Goal: Information Seeking & Learning: Learn about a topic

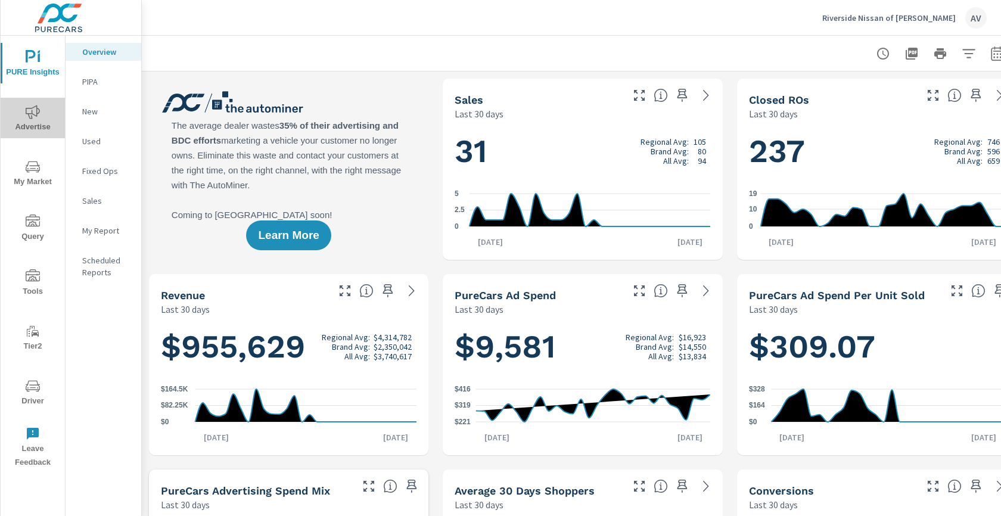
click at [30, 110] on icon "nav menu" at bounding box center [33, 112] width 14 height 14
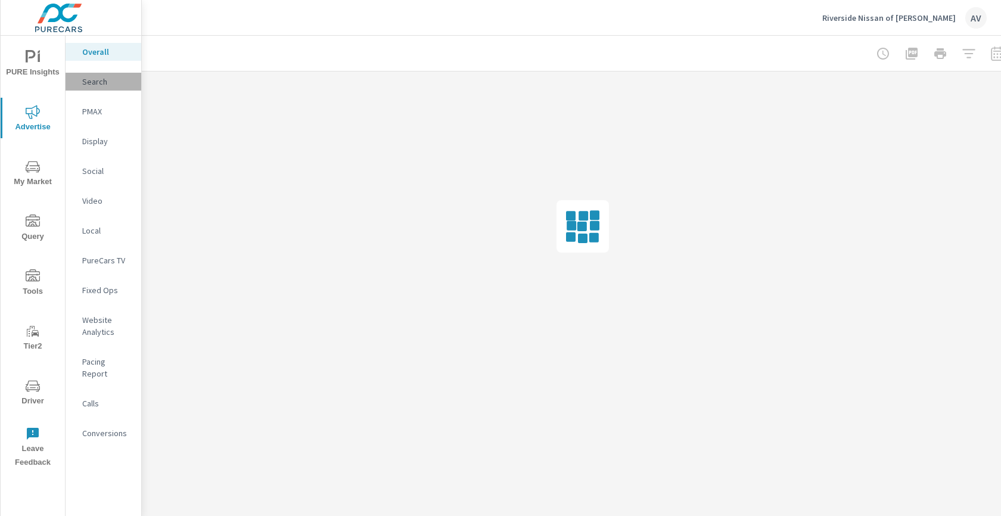
click at [109, 77] on p "Search" at bounding box center [106, 82] width 49 height 12
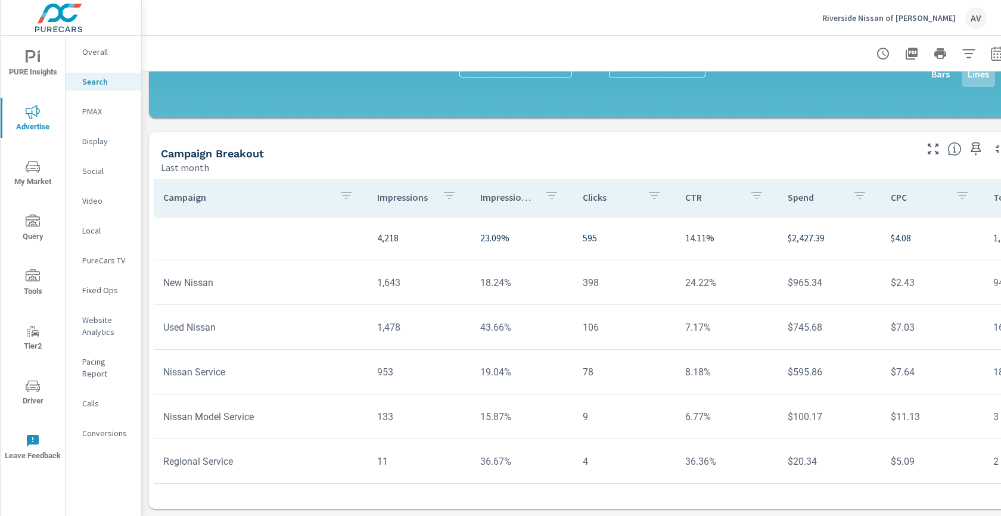
scroll to position [7, 0]
drag, startPoint x: 262, startPoint y: 402, endPoint x: 160, endPoint y: 403, distance: 102.5
click at [160, 403] on td "Nissan Model Service" at bounding box center [261, 417] width 214 height 30
click at [474, 376] on tr "Nissan Service 953 19.04% 78 8.18% $595.86 $7.64 18 1 2 $33.73 23% 50.04% 30.06%" at bounding box center [928, 372] width 1548 height 45
click at [94, 170] on p "Social" at bounding box center [106, 171] width 49 height 12
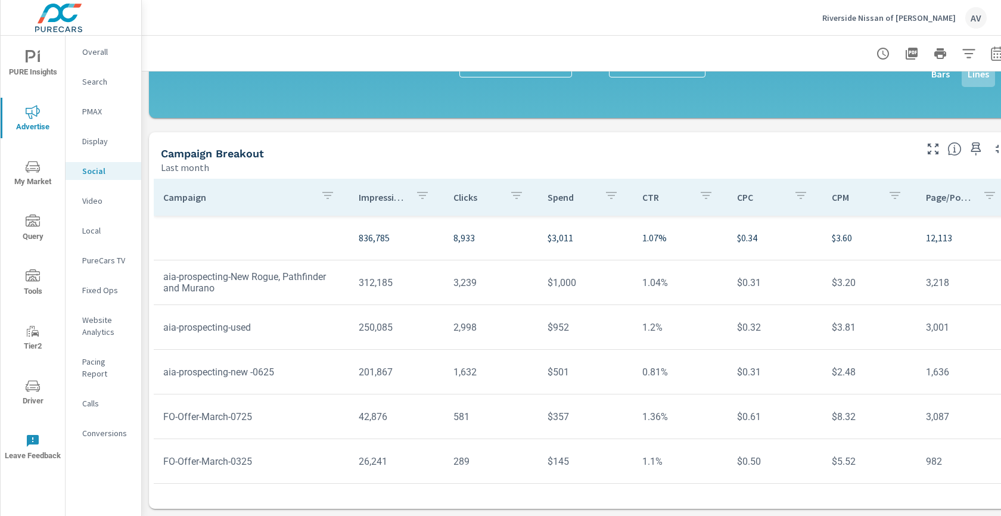
scroll to position [347, 0]
click at [429, 122] on div "Impressions Last month 836,785 Clicks Last month 8,933 Spend Last month $3,011 …" at bounding box center [583, 125] width 882 height 782
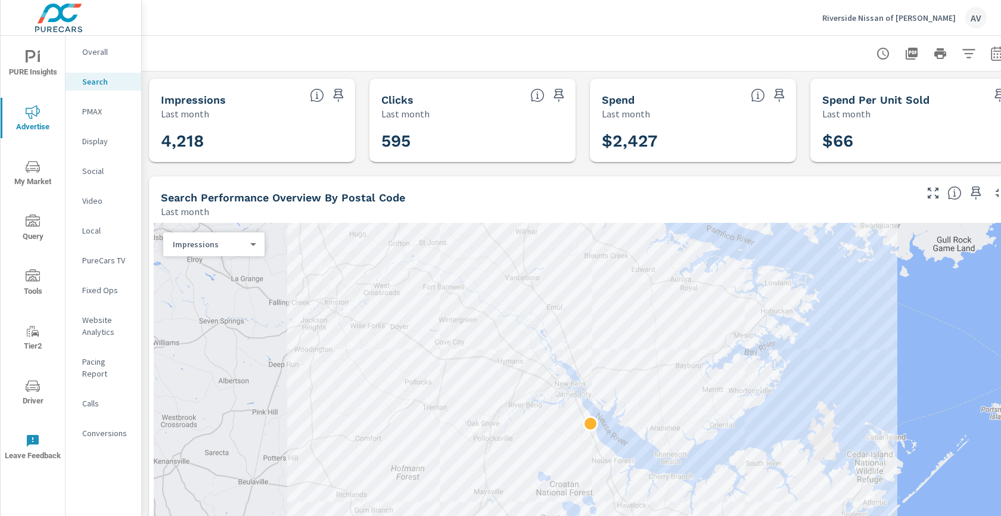
click at [34, 387] on icon "nav menu" at bounding box center [33, 387] width 6 height 1
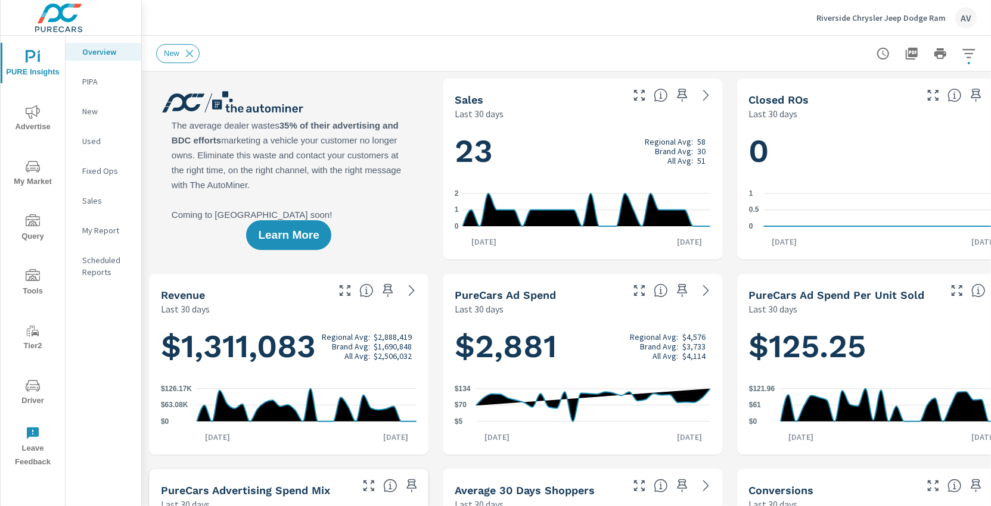
scroll to position [1, 0]
click at [30, 381] on icon "nav menu" at bounding box center [33, 386] width 14 height 14
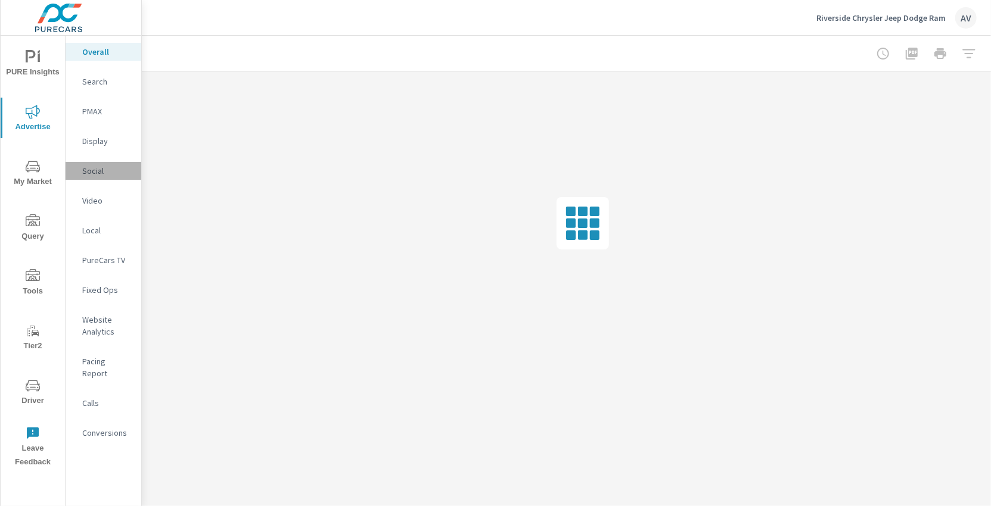
click at [103, 166] on p "Social" at bounding box center [106, 171] width 49 height 12
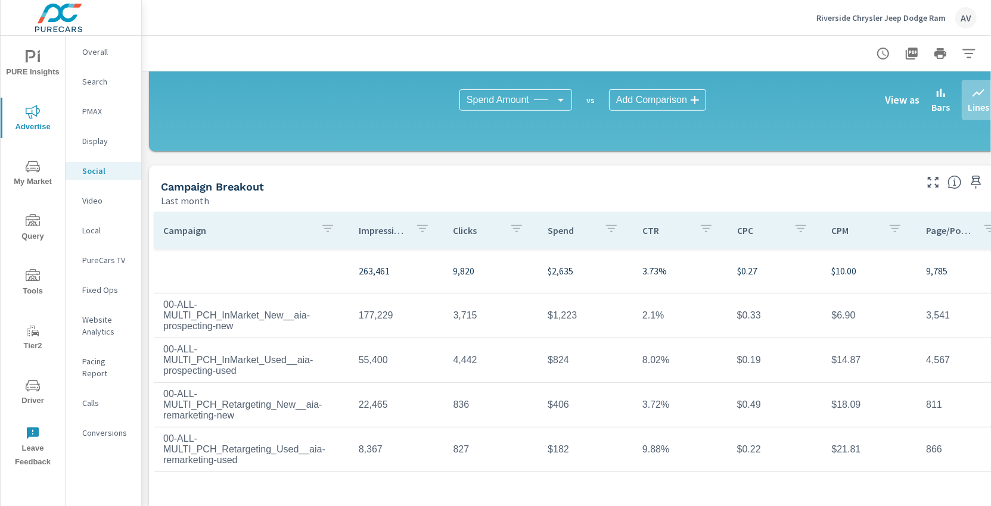
scroll to position [356, 0]
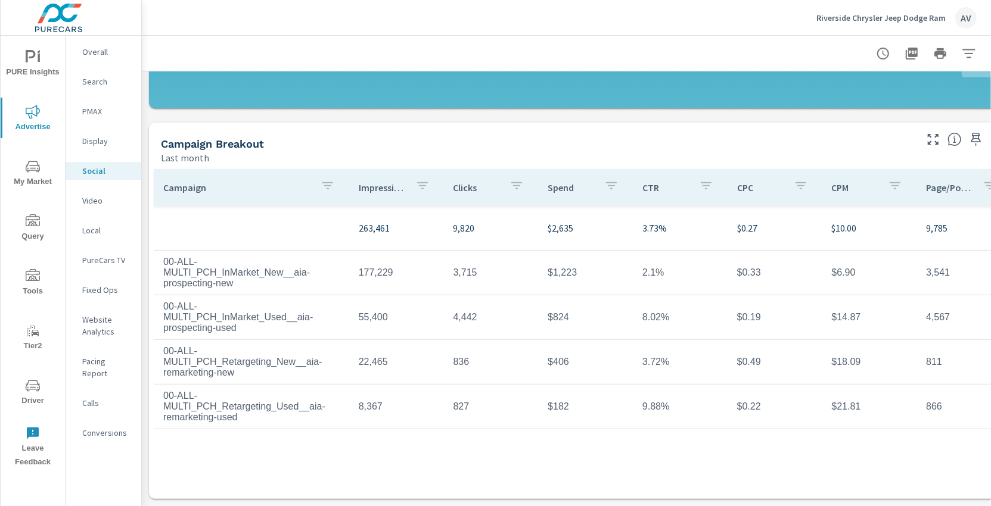
click at [340, 164] on div "Campaign Impressions Clicks Spend CTR CPC CPM Page/Post Action 263,461 9,820 $2…" at bounding box center [582, 331] width 867 height 335
click at [95, 147] on div "Display" at bounding box center [104, 141] width 76 height 18
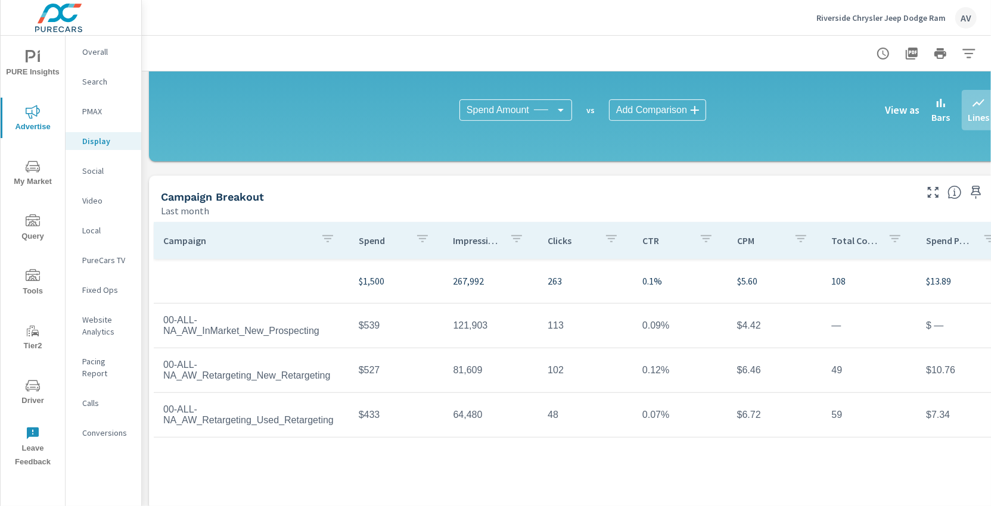
scroll to position [297, 0]
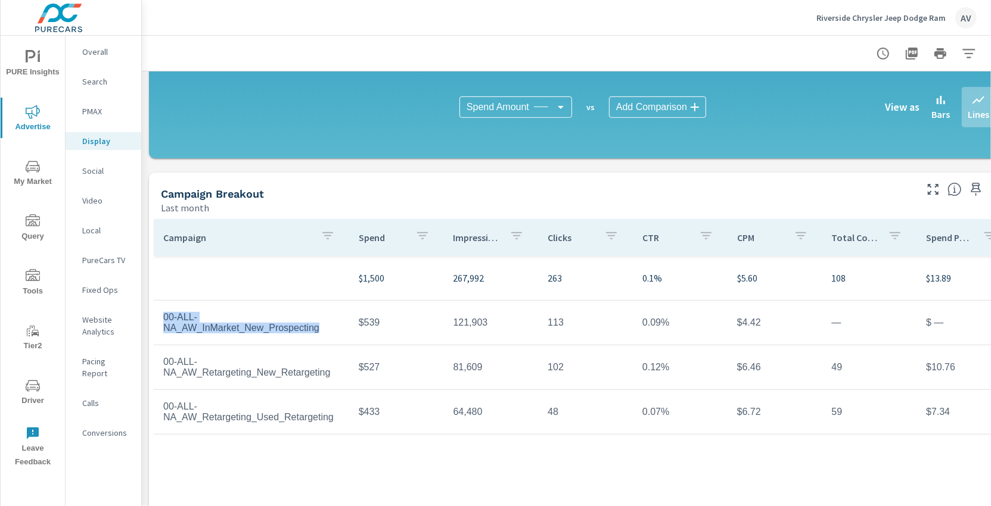
drag, startPoint x: 329, startPoint y: 327, endPoint x: 162, endPoint y: 316, distance: 167.2
click at [162, 316] on td "00-ALL-NA_AW_InMarket_New_Prospecting" at bounding box center [251, 323] width 195 height 41
copy td "00-ALL-NA_AW_InMarket_New_Prospecting"
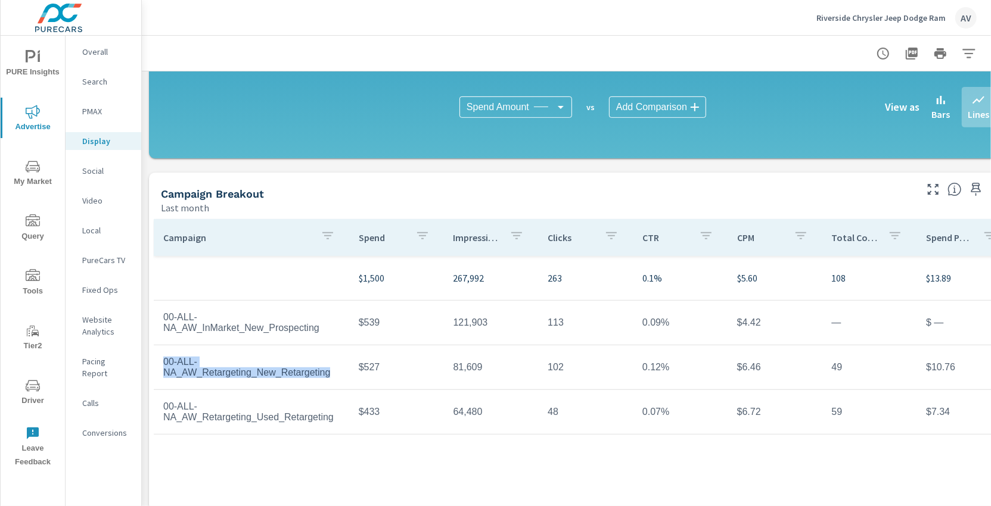
drag, startPoint x: 335, startPoint y: 372, endPoint x: 159, endPoint y: 367, distance: 176.4
click at [159, 367] on td "00-ALL-NA_AW_Retargeting_New_Retargeting" at bounding box center [251, 367] width 195 height 41
copy td "00-ALL-NA_AW_Retargeting_New_Retargeting"
drag, startPoint x: 334, startPoint y: 421, endPoint x: 323, endPoint y: 421, distance: 10.7
click at [321, 421] on td "00-ALL-NA_AW_Retargeting_Used_Retargeting" at bounding box center [251, 412] width 195 height 41
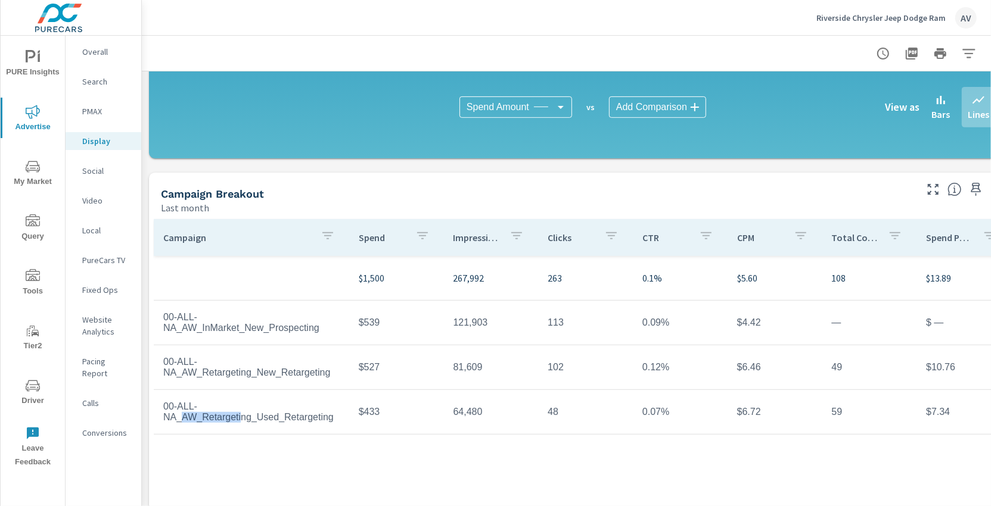
drag, startPoint x: 337, startPoint y: 420, endPoint x: 183, endPoint y: 416, distance: 153.8
click at [182, 419] on td "00-ALL-NA_AW_Retargeting_Used_Retargeting" at bounding box center [251, 412] width 195 height 41
drag, startPoint x: 344, startPoint y: 417, endPoint x: 161, endPoint y: 408, distance: 183.7
click at [161, 408] on td "00-ALL-NA_AW_Retargeting_Used_Retargeting" at bounding box center [251, 412] width 195 height 41
copy td "00-ALL-NA_AW_Retargeting_Used_Retargeting"
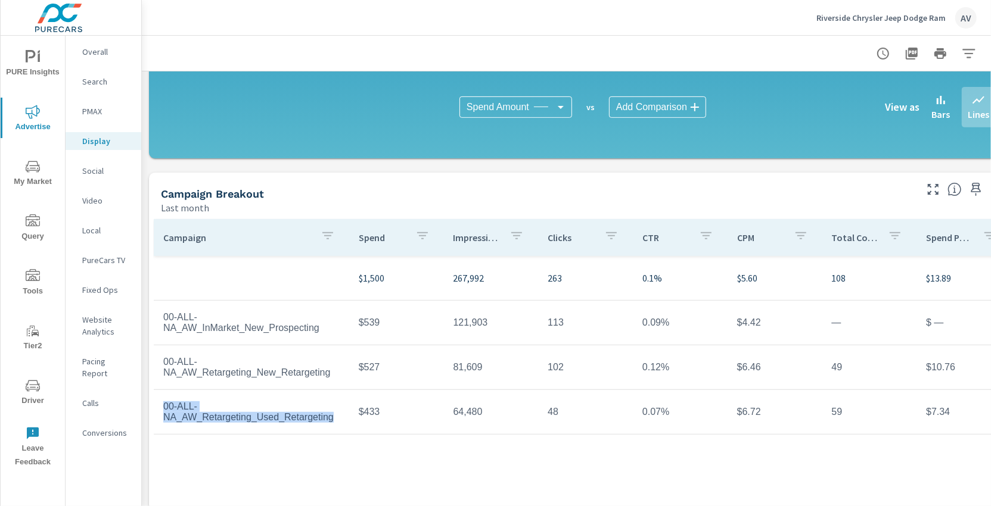
click at [83, 169] on p "Social" at bounding box center [106, 171] width 49 height 12
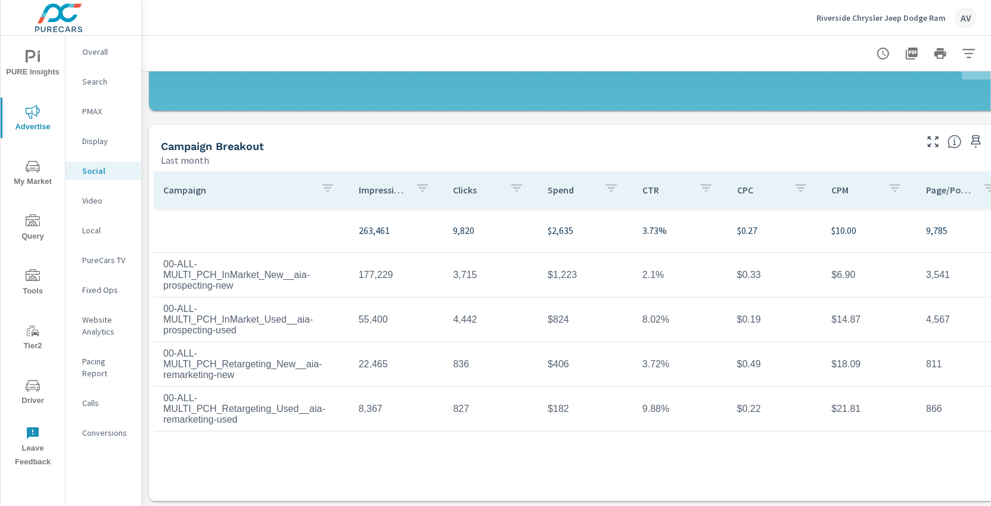
scroll to position [356, 0]
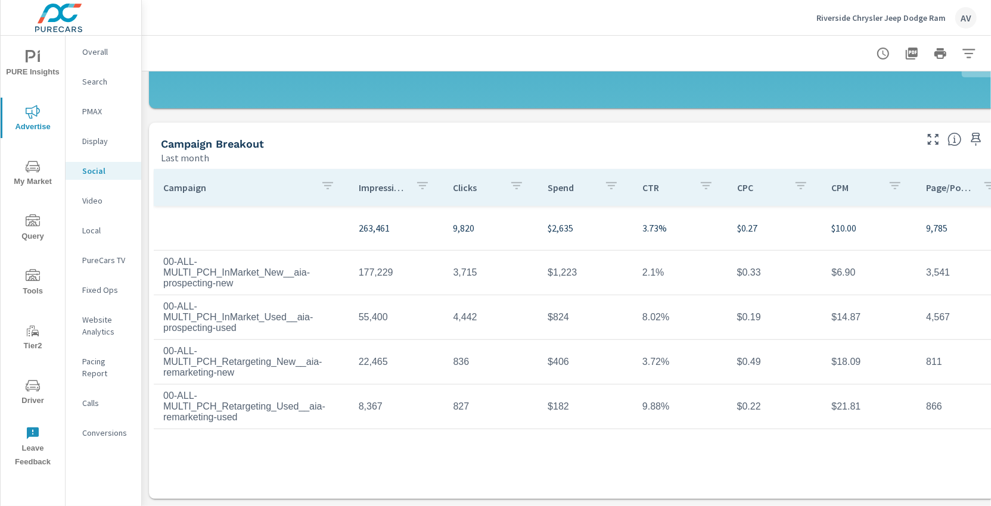
click at [213, 219] on td at bounding box center [251, 228] width 195 height 19
click at [966, 17] on div "AV" at bounding box center [965, 17] width 21 height 21
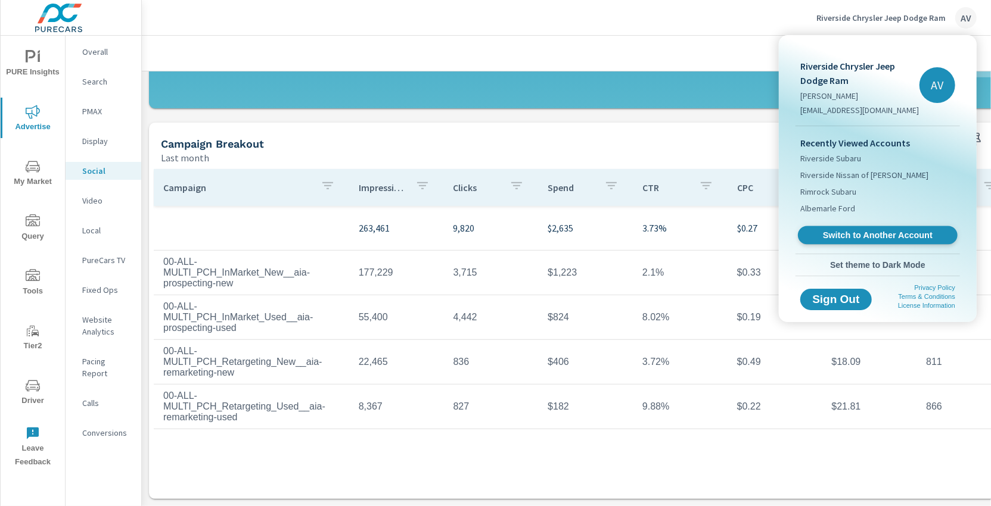
click at [864, 236] on span "Switch to Another Account" at bounding box center [877, 235] width 146 height 11
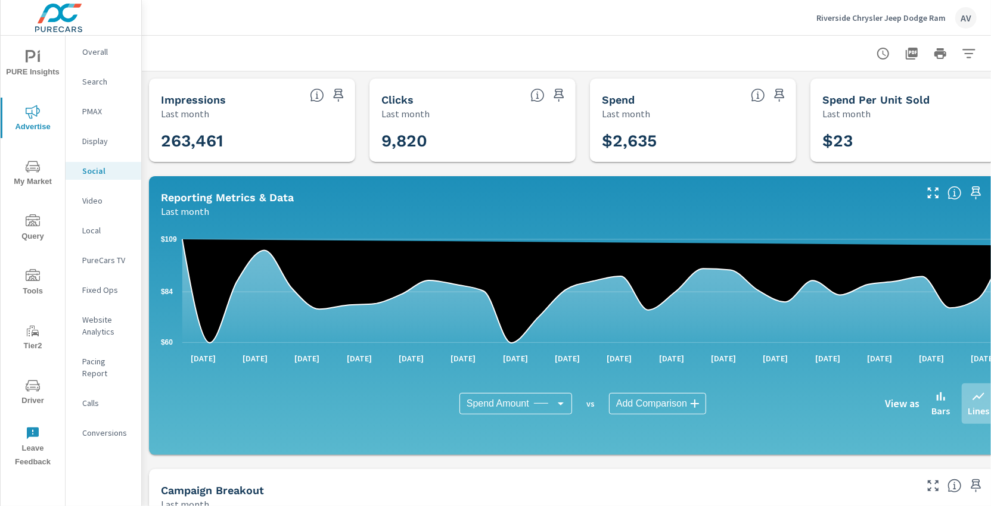
click at [951, 17] on div "Riverside Chrysler Jeep Dodge Ram AV" at bounding box center [896, 17] width 160 height 21
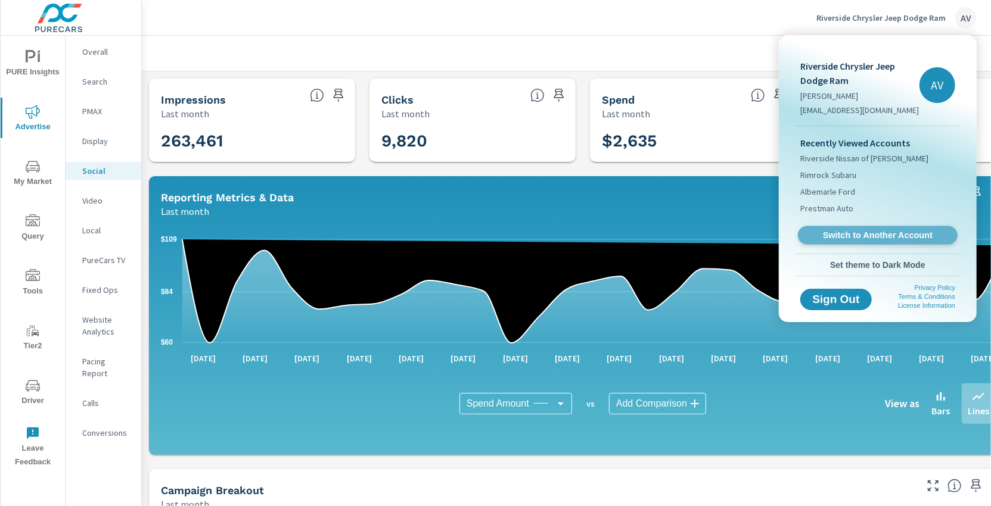
click at [885, 241] on link "Switch to Another Account" at bounding box center [878, 235] width 160 height 18
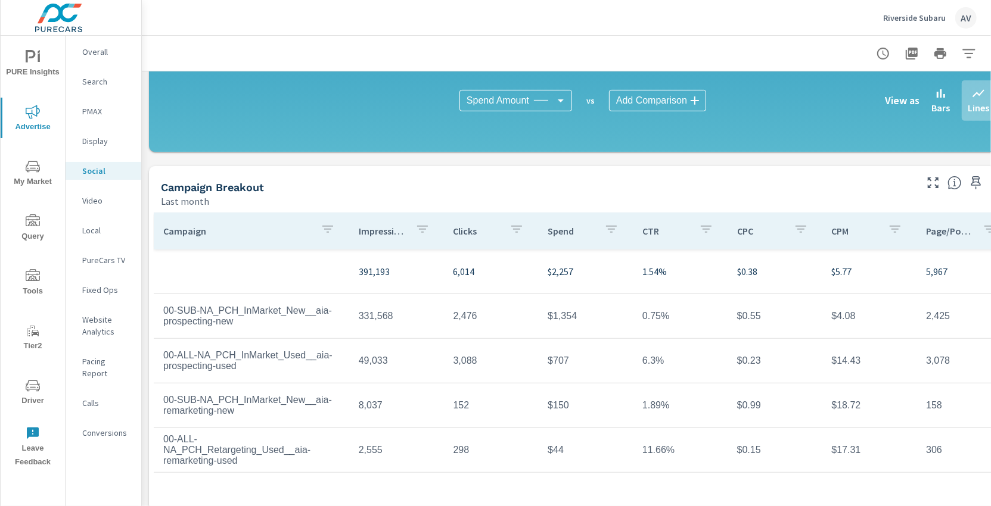
scroll to position [355, 0]
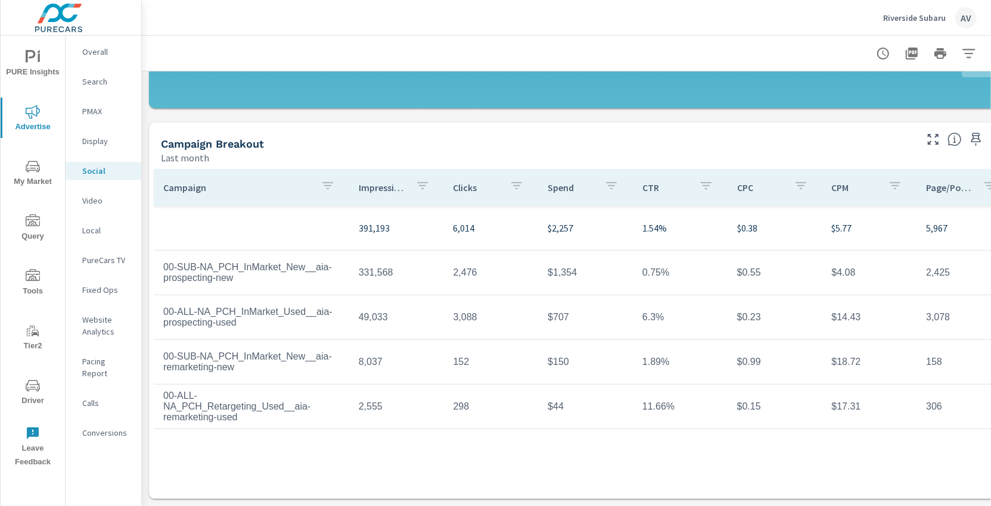
click at [94, 151] on nav "Overall Search PMAX Display Social Video Local PureCars TV Fixed Ops Website An…" at bounding box center [104, 247] width 76 height 423
click at [96, 142] on p "Display" at bounding box center [106, 141] width 49 height 12
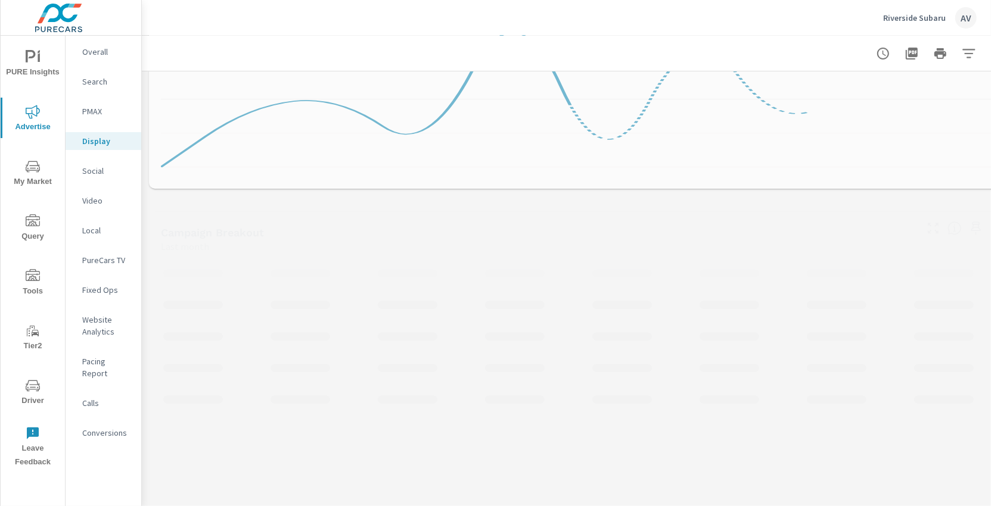
scroll to position [276, 0]
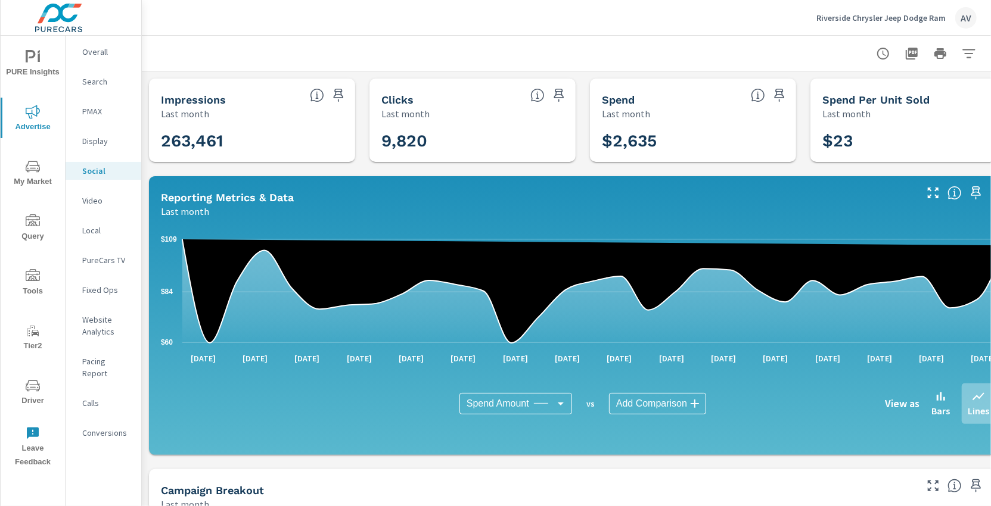
click at [36, 387] on icon "nav menu" at bounding box center [33, 386] width 14 height 14
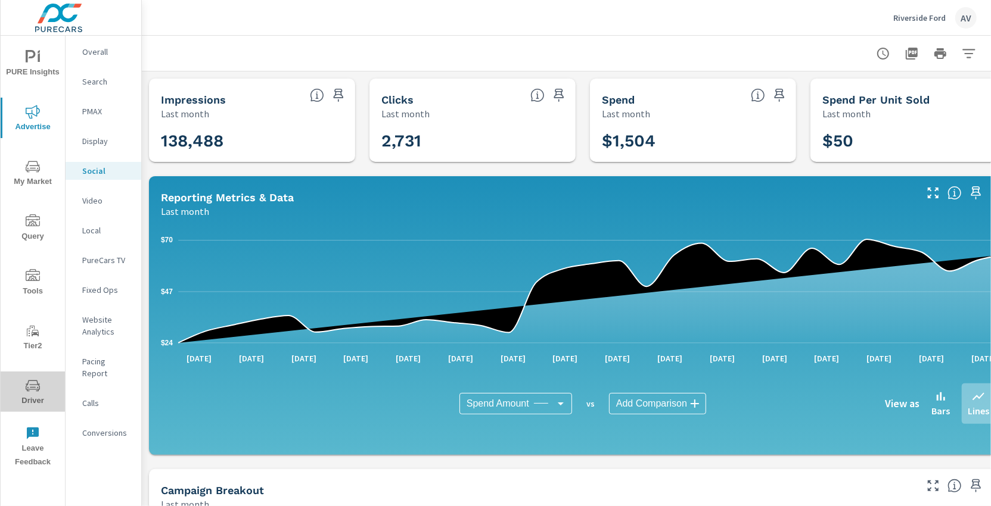
click at [41, 385] on span "Driver" at bounding box center [32, 393] width 57 height 29
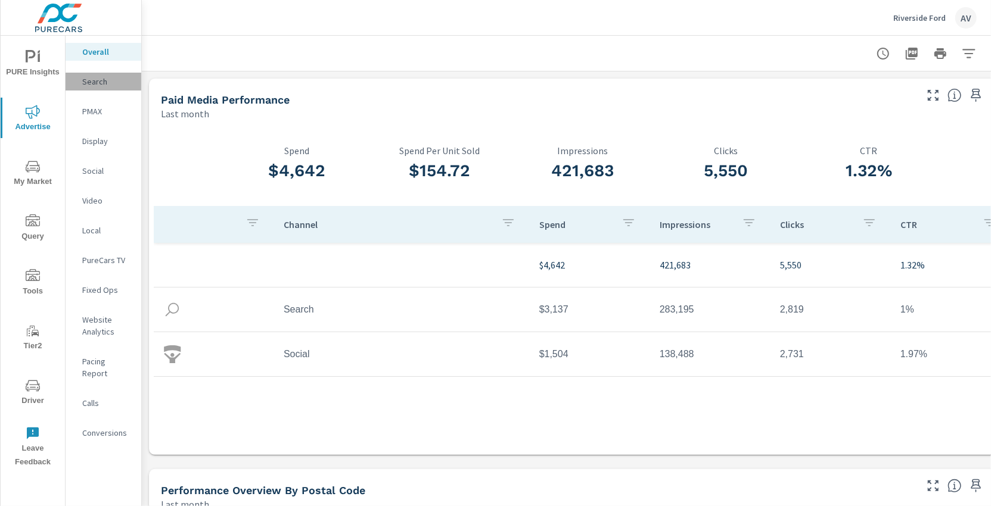
click at [87, 84] on p "Search" at bounding box center [106, 82] width 49 height 12
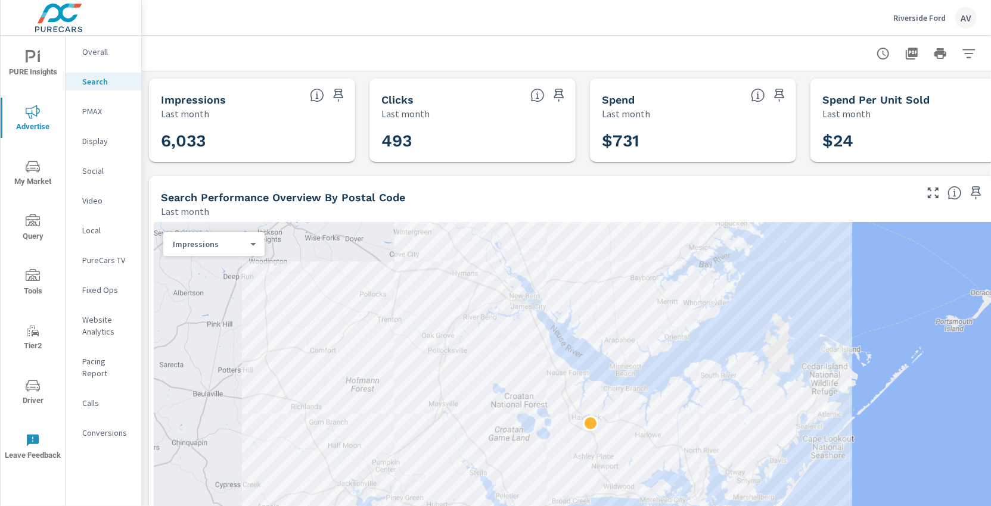
click at [99, 116] on p "PMAX" at bounding box center [106, 111] width 49 height 12
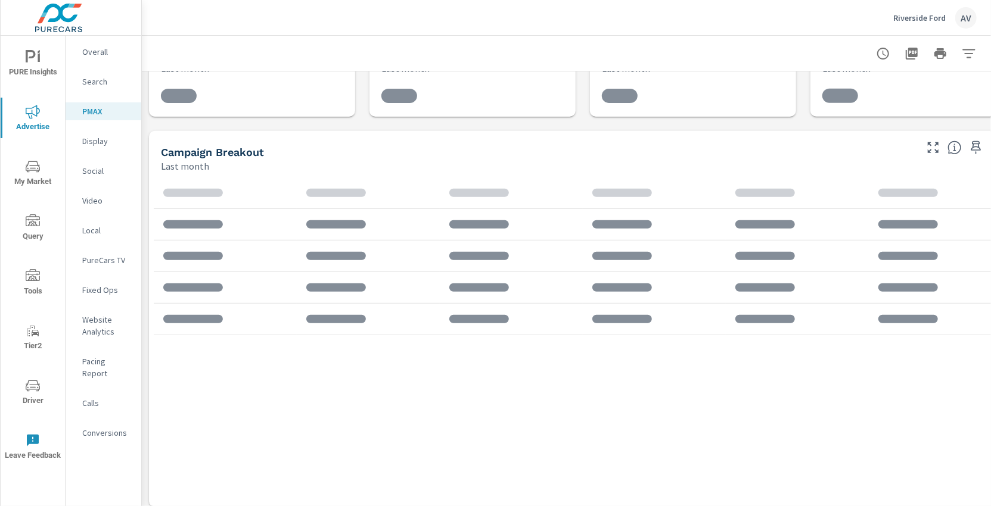
scroll to position [63, 0]
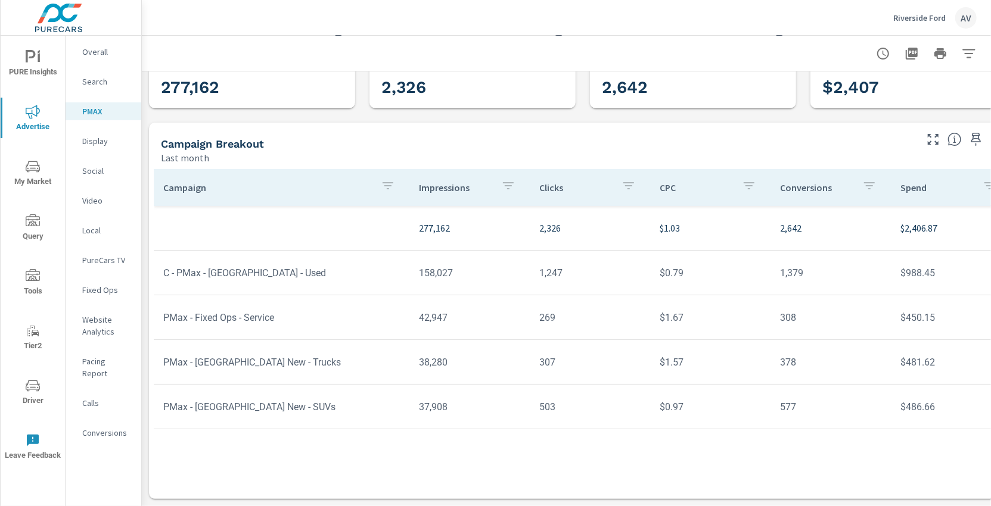
click at [104, 173] on p "Social" at bounding box center [106, 171] width 49 height 12
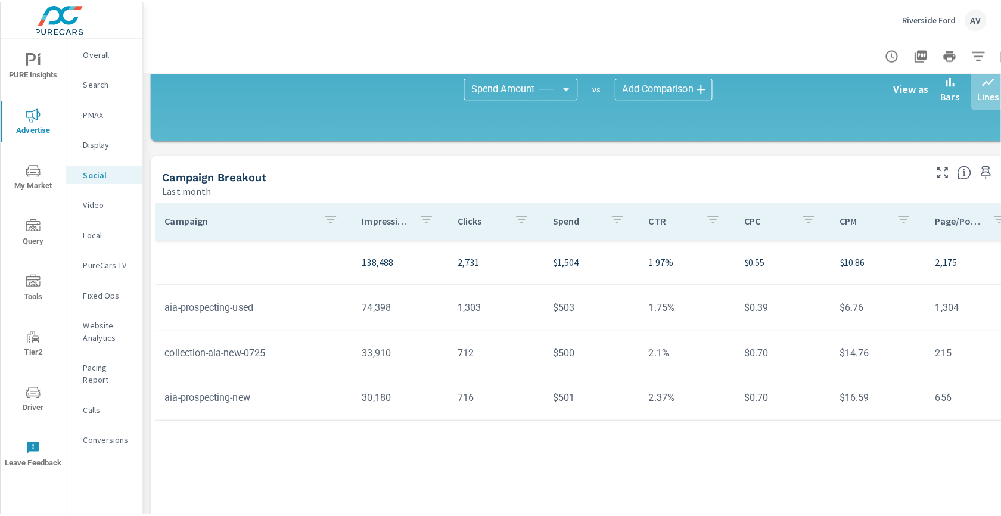
scroll to position [356, 0]
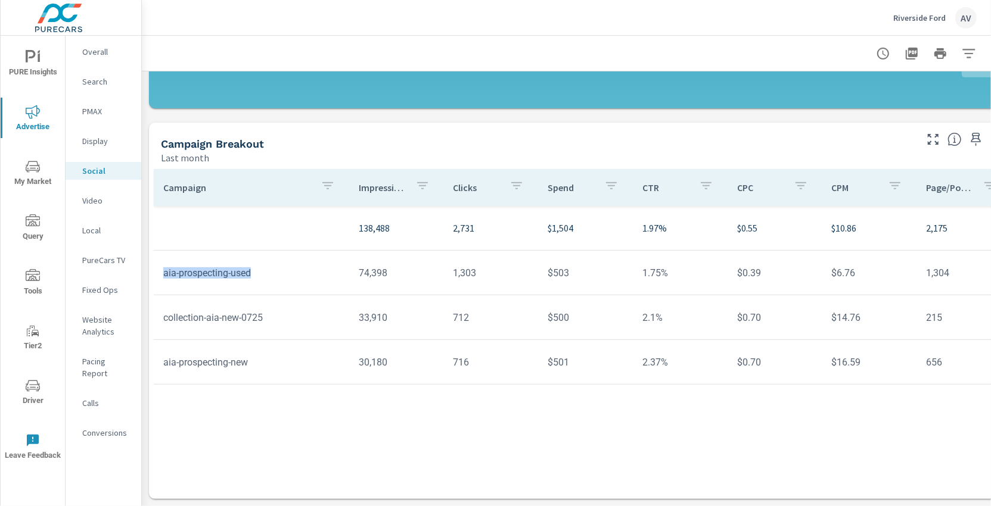
drag, startPoint x: 254, startPoint y: 263, endPoint x: 163, endPoint y: 260, distance: 91.2
click at [163, 260] on td "aia-prospecting-used" at bounding box center [251, 273] width 195 height 30
copy td "aia-prospecting-used"
drag, startPoint x: 278, startPoint y: 307, endPoint x: 163, endPoint y: 310, distance: 115.0
click at [163, 310] on td "collection-aia-new-0725" at bounding box center [251, 318] width 195 height 30
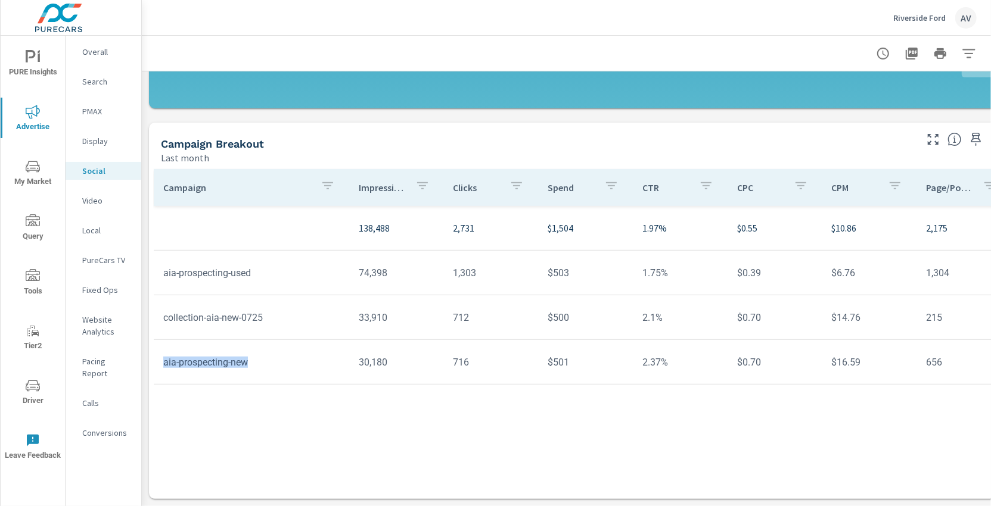
drag, startPoint x: 261, startPoint y: 356, endPoint x: 165, endPoint y: 354, distance: 95.9
click at [165, 354] on td "aia-prospecting-new" at bounding box center [251, 362] width 195 height 30
copy td "aia-prospecting-new"
click at [271, 310] on td "collection-aia-new-0725" at bounding box center [251, 318] width 195 height 30
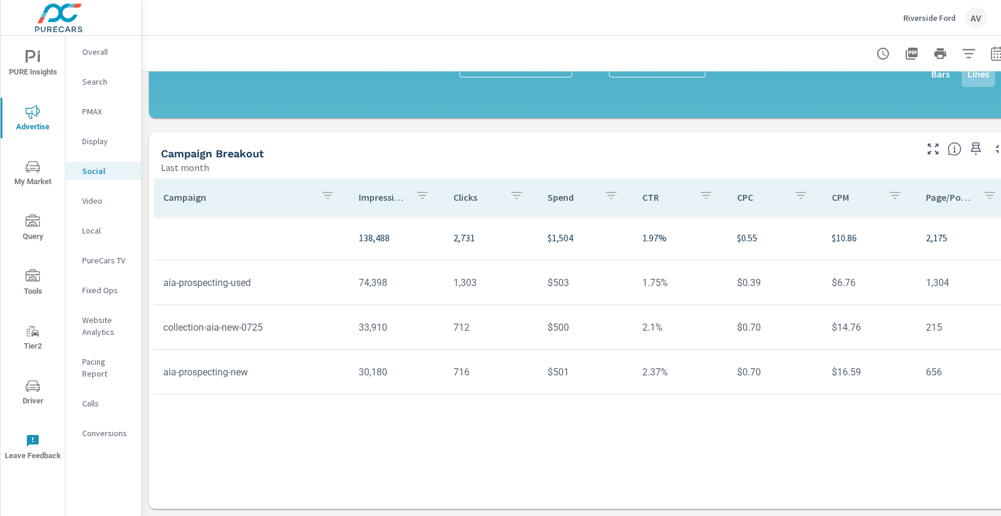
scroll to position [347, 0]
